Goal: Task Accomplishment & Management: Use online tool/utility

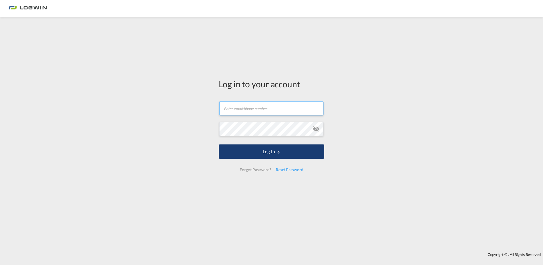
type input "[PERSON_NAME][EMAIL_ADDRESS][DOMAIN_NAME]"
click at [267, 149] on button "Log In" at bounding box center [272, 151] width 106 height 14
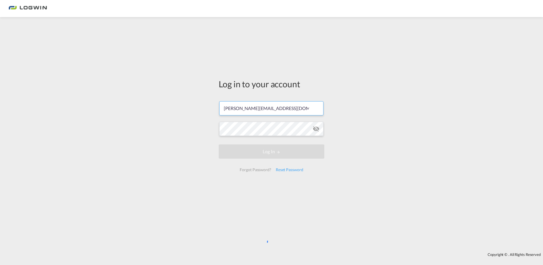
scroll to position [0, 2]
